Goal: Transaction & Acquisition: Purchase product/service

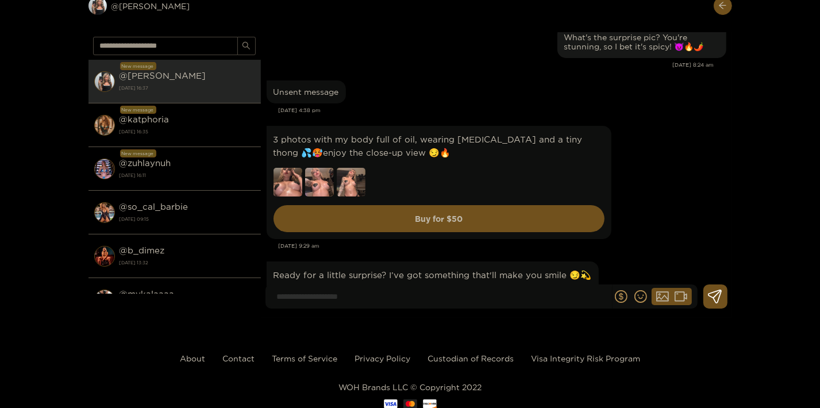
scroll to position [40440, 0]
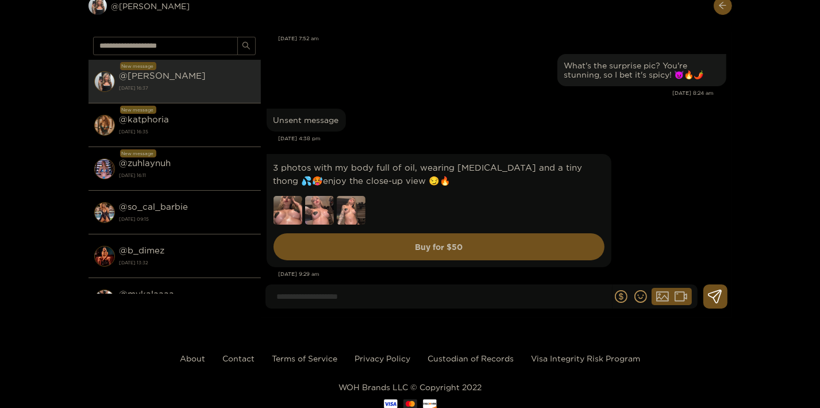
click at [347, 196] on img at bounding box center [351, 210] width 29 height 29
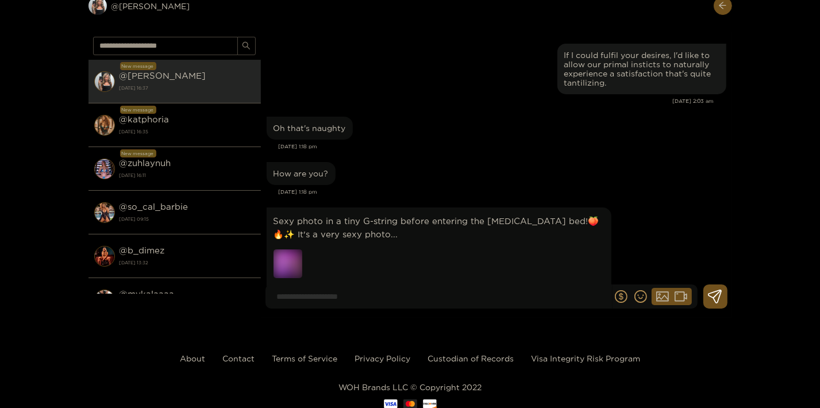
scroll to position [39602, 0]
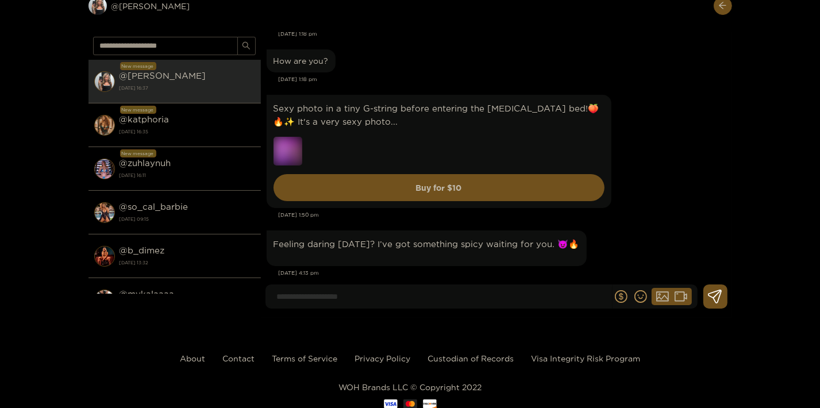
click at [278, 137] on img at bounding box center [288, 151] width 29 height 29
click at [453, 102] on div "Sexy photo in a tiny G-string before entering the tanning bed!🍑🔥✨ It's a very s…" at bounding box center [439, 151] width 331 height 99
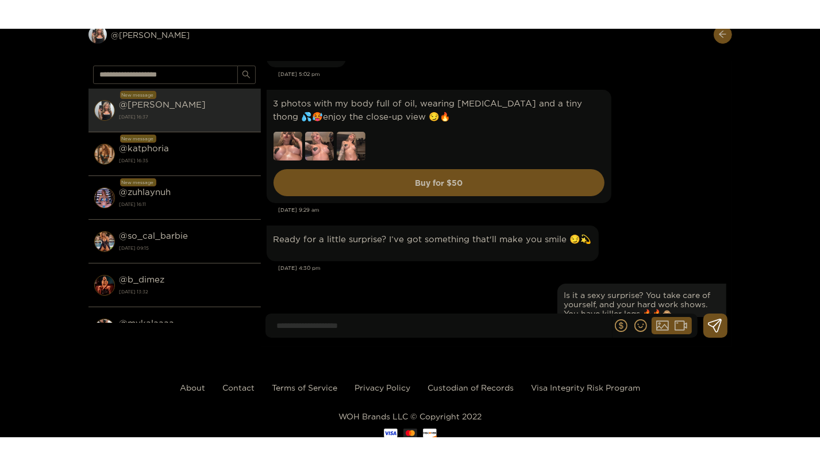
scroll to position [40627, 0]
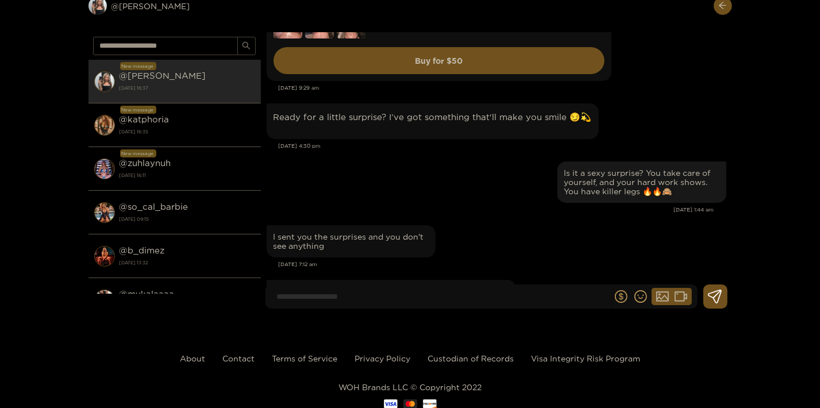
click at [564, 222] on div "I sent you the surprises and you don't see anything" at bounding box center [497, 241] width 460 height 38
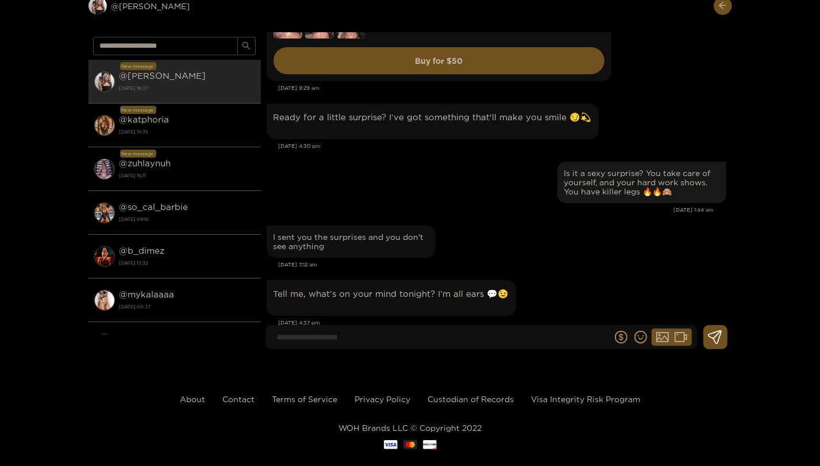
scroll to position [40586, 0]
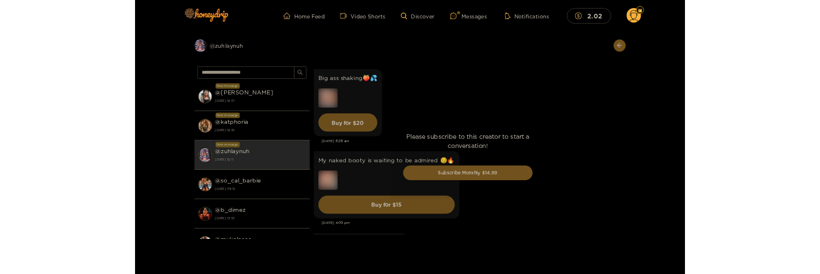
scroll to position [3601, 0]
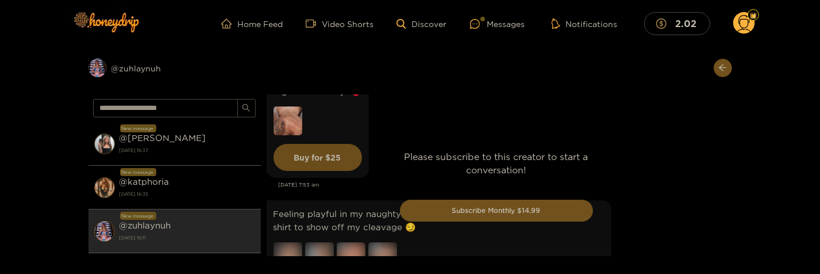
click at [691, 193] on div "Please subscribe to this creator to start a conversation! Subscribe Monthly $14…" at bounding box center [496, 189] width 471 height 191
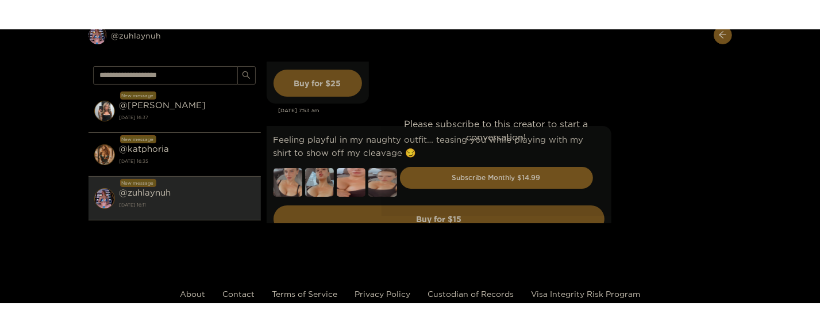
scroll to position [3643, 0]
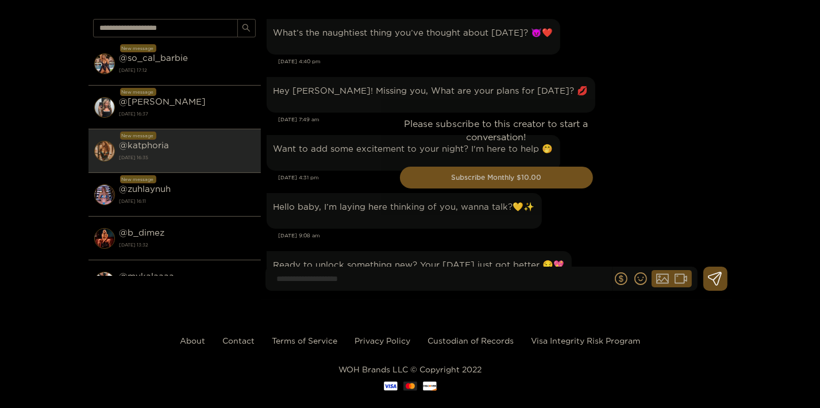
scroll to position [2653, 0]
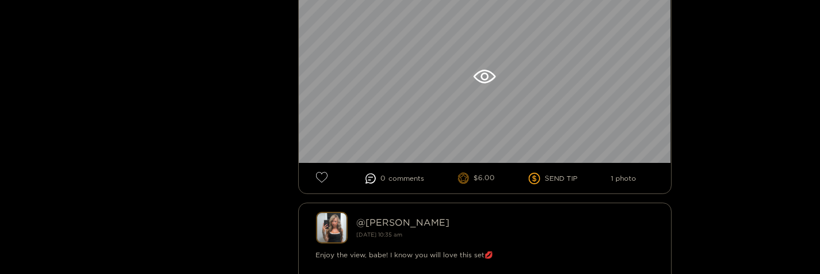
scroll to position [2856, 0]
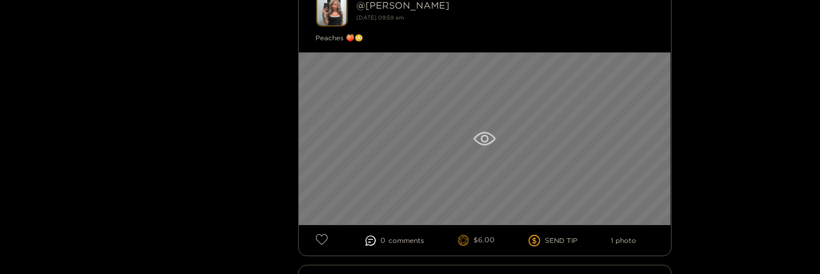
click at [381, 124] on div at bounding box center [485, 138] width 373 height 172
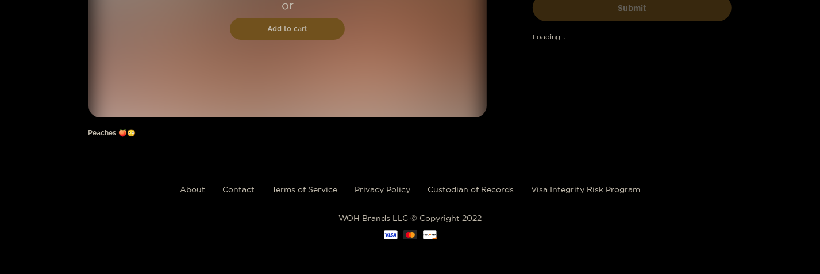
scroll to position [154, 0]
click at [597, 95] on div "@ kendra Submit" at bounding box center [632, 21] width 199 height 255
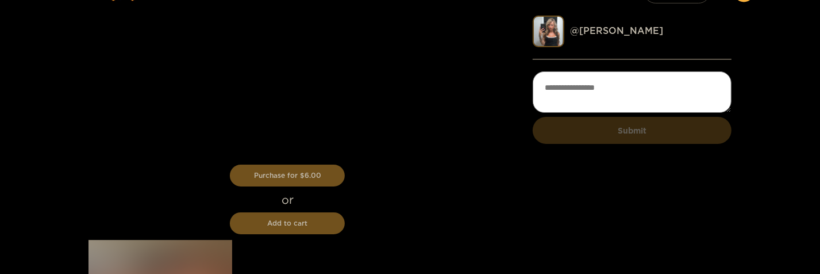
scroll to position [62, 0]
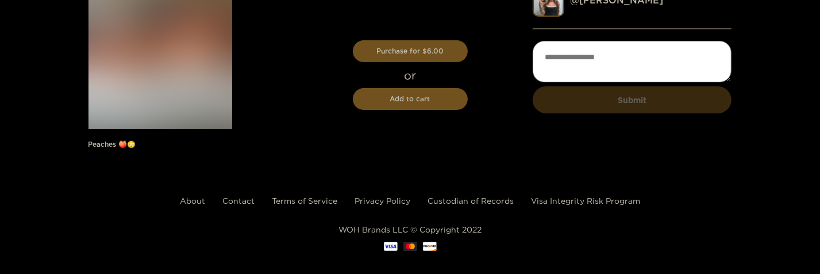
click at [542, 160] on div "Purchase for $ 6.00 or Add to cart Peaches 🍑😳 @ kendra Submit" at bounding box center [410, 72] width 820 height 175
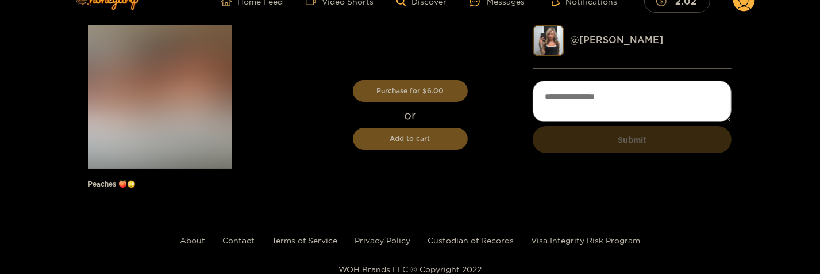
scroll to position [0, 0]
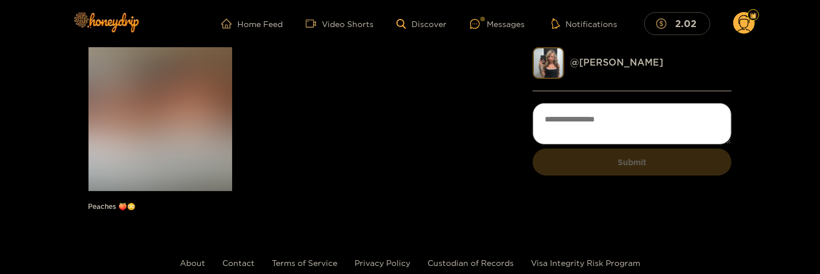
click at [178, 134] on img at bounding box center [161, 119] width 144 height 144
click at [181, 140] on img at bounding box center [161, 119] width 144 height 144
click at [263, 141] on div "Peaches 🍑😳" at bounding box center [288, 134] width 398 height 175
click at [324, 149] on div "Peaches 🍑😳" at bounding box center [288, 134] width 398 height 175
click at [810, 126] on div "Peaches 🍑😳 @ kendra Submit" at bounding box center [410, 134] width 820 height 175
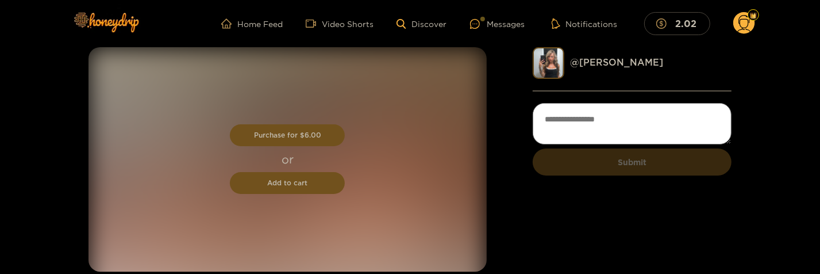
scroll to position [62, 0]
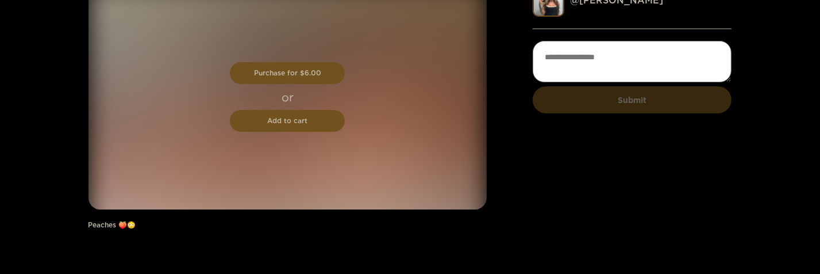
click at [582, 214] on div "@ [PERSON_NAME] Submit" at bounding box center [632, 112] width 199 height 255
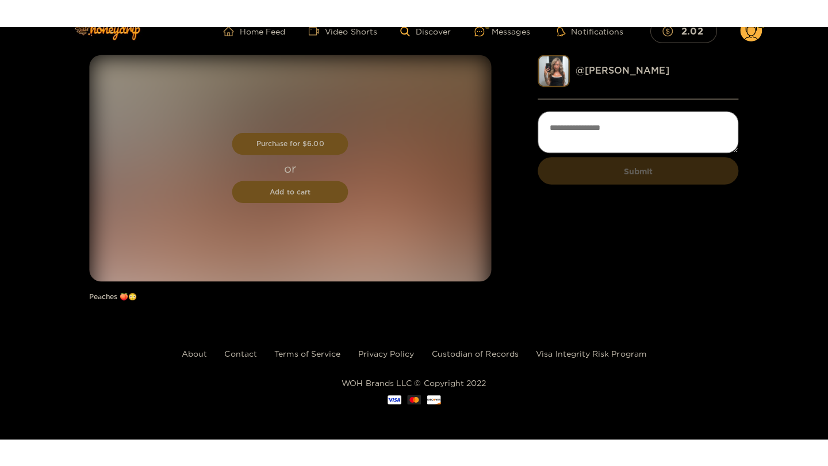
scroll to position [0, 0]
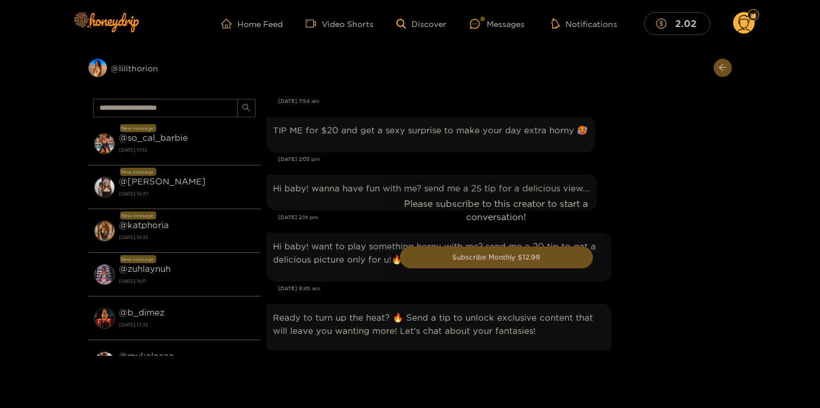
scroll to position [1338, 0]
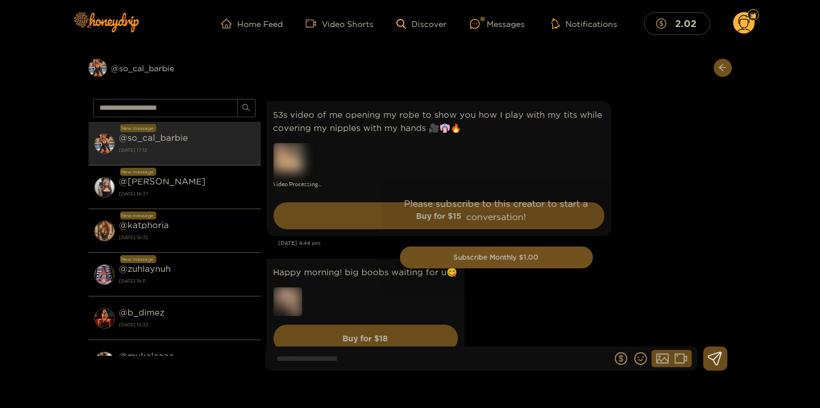
scroll to position [2267, 0]
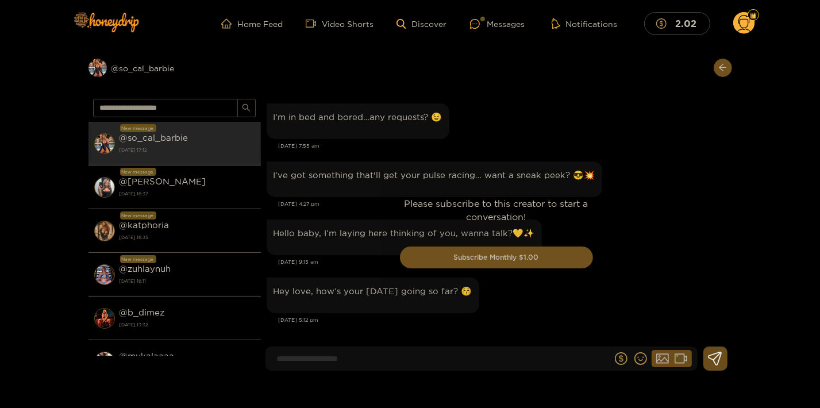
click at [481, 359] on div "Please subscribe to this creator to start a conversation! Subscribe Monthly $1.…" at bounding box center [496, 237] width 471 height 286
click at [477, 356] on div "Please subscribe to this creator to start a conversation! Subscribe Monthly $1.…" at bounding box center [496, 237] width 471 height 286
click at [497, 348] on div "Please subscribe to this creator to start a conversation! Subscribe Monthly $1.…" at bounding box center [496, 237] width 471 height 286
click at [686, 241] on div "Please subscribe to this creator to start a conversation! Subscribe Monthly $1.…" at bounding box center [496, 237] width 471 height 286
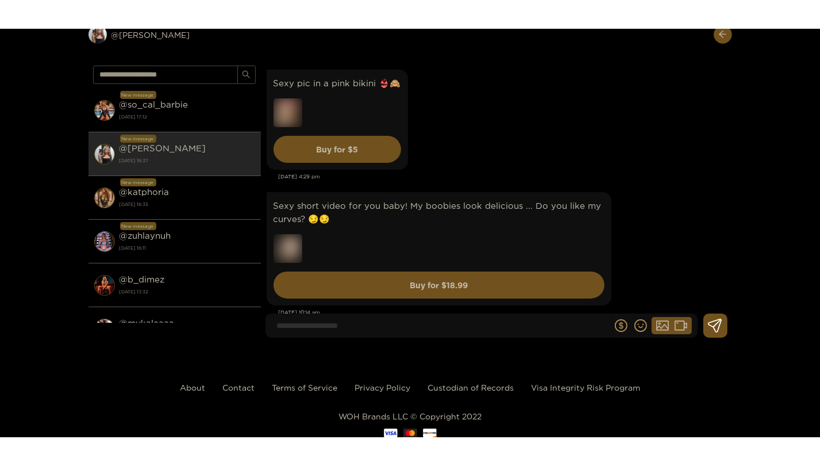
scroll to position [40627, 0]
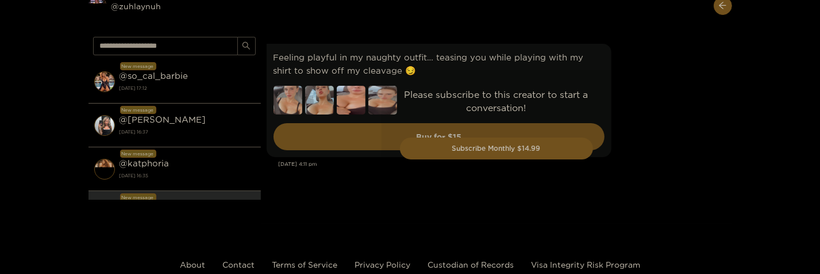
scroll to position [3654, 0]
